Goal: Task Accomplishment & Management: Use online tool/utility

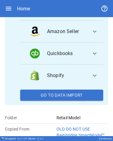
scroll to position [112, 0]
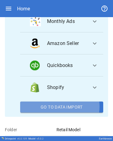
click at [58, 106] on button "Go To Data Import" at bounding box center [61, 107] width 83 height 11
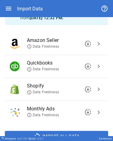
click at [97, 66] on span "chevron_right" at bounding box center [98, 66] width 7 height 7
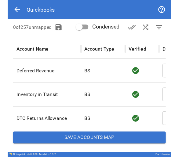
scroll to position [75, 0]
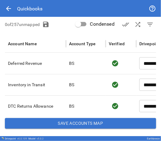
click at [107, 36] on div at bounding box center [105, 43] width 3 height 17
click at [61, 25] on div "0 of 257 unmapped Condensed done_all shuffle filter_list" at bounding box center [80, 24] width 151 height 12
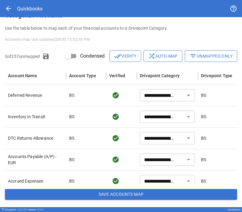
scroll to position [20, 0]
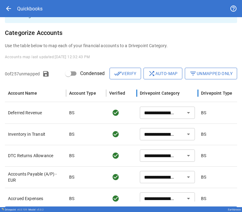
click at [150, 89] on div "Drivepoint Category" at bounding box center [167, 93] width 55 height 17
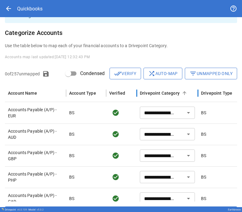
click at [150, 89] on div "Drivepoint Category" at bounding box center [167, 93] width 55 height 17
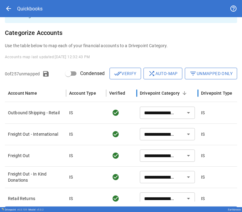
click at [150, 89] on div "Drivepoint Category" at bounding box center [167, 93] width 55 height 17
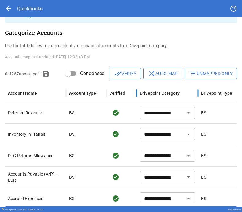
click at [150, 89] on div "Drivepoint Category" at bounding box center [167, 93] width 55 height 17
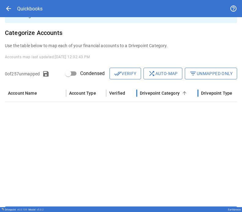
scroll to position [1880, 0]
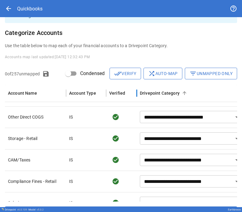
drag, startPoint x: 199, startPoint y: 91, endPoint x: 247, endPoint y: 84, distance: 48.9
click at [242, 84] on html "**********" at bounding box center [121, 106] width 242 height 212
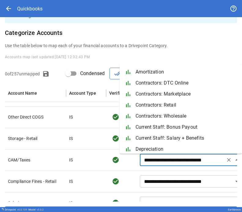
click at [166, 160] on input "**********" at bounding box center [183, 159] width 82 height 9
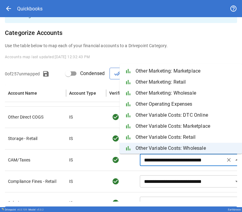
click at [177, 116] on span "Other Variable Costs: DTC Online" at bounding box center [187, 114] width 102 height 7
type input "**********"
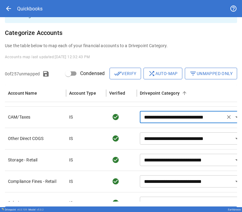
click at [158, 38] on div "**********" at bounding box center [121, 110] width 242 height 227
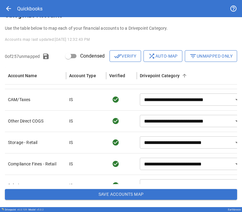
click at [96, 196] on button "Save Accounts Map" at bounding box center [121, 194] width 232 height 11
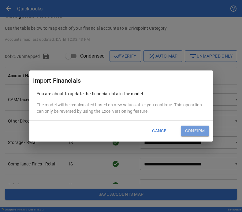
click at [197, 134] on button "Confirm" at bounding box center [195, 130] width 28 height 11
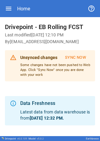
scroll to position [46, 0]
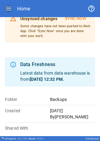
click at [9, 5] on icon "button" at bounding box center [8, 8] width 7 height 7
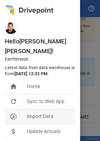
click at [30, 113] on span "Import Data" at bounding box center [48, 116] width 43 height 7
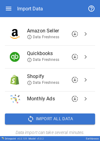
scroll to position [55, 0]
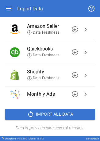
click at [82, 50] on span "chevron_right" at bounding box center [85, 52] width 7 height 7
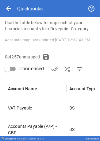
scroll to position [106, 0]
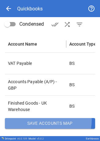
click at [44, 121] on button "Save Accounts Map" at bounding box center [50, 123] width 90 height 11
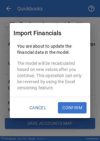
click at [68, 105] on button "Confirm" at bounding box center [72, 107] width 28 height 11
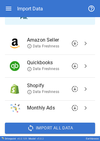
scroll to position [67, 0]
